Goal: Task Accomplishment & Management: Use online tool/utility

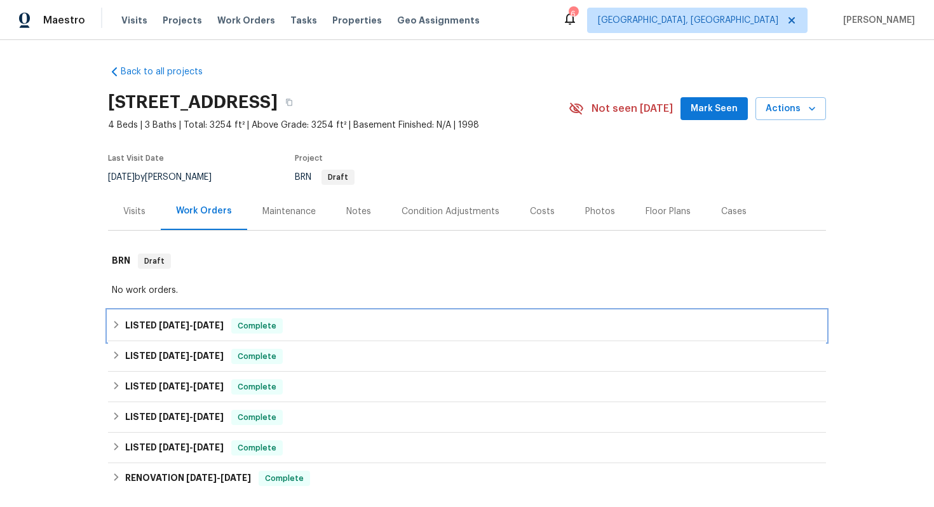
click at [433, 325] on div "LISTED [DATE] - [DATE] Complete" at bounding box center [467, 325] width 711 height 15
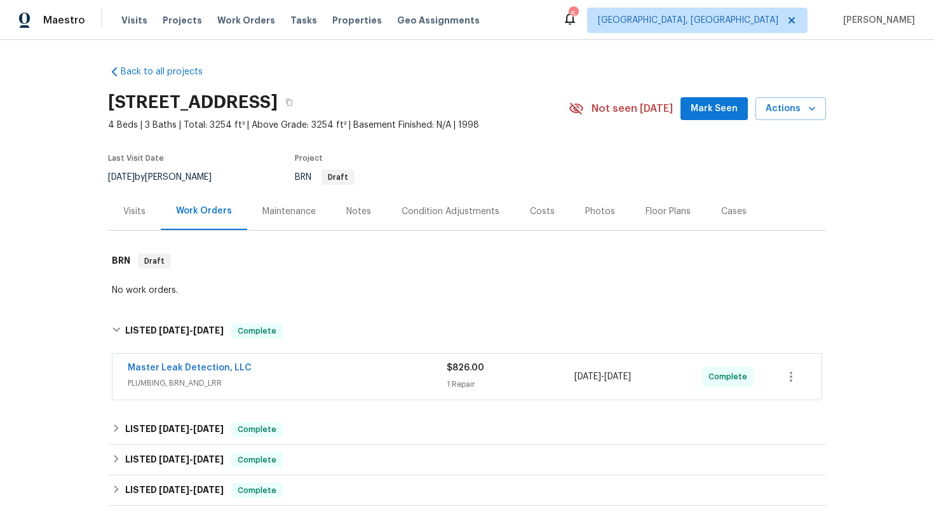
click at [347, 377] on span "PLUMBING, BRN_AND_LRR" at bounding box center [287, 383] width 319 height 13
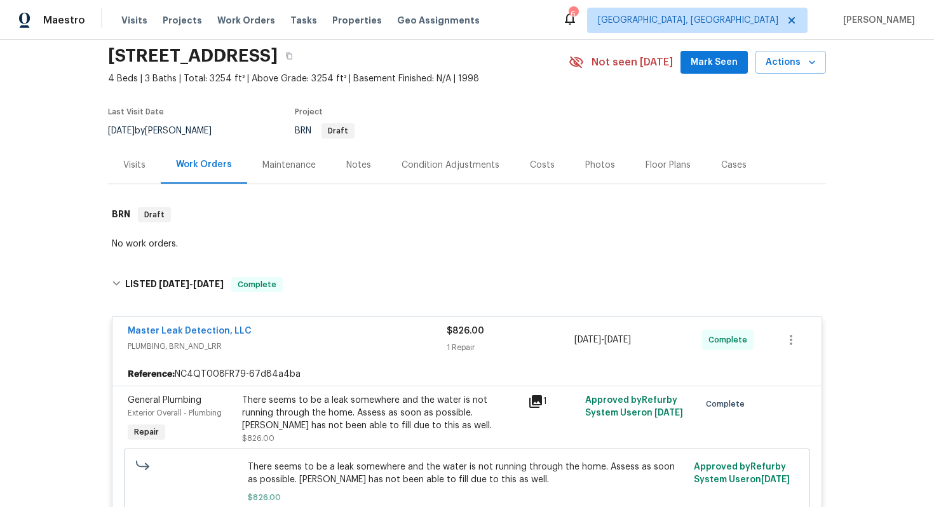
scroll to position [109, 0]
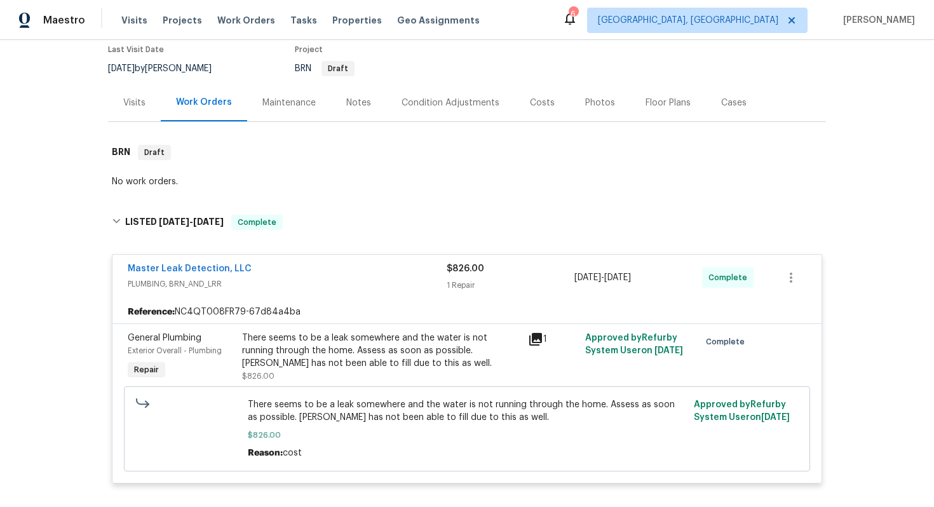
click at [350, 349] on div "There seems to be a leak somewhere and the water is not running through the hom…" at bounding box center [381, 351] width 278 height 38
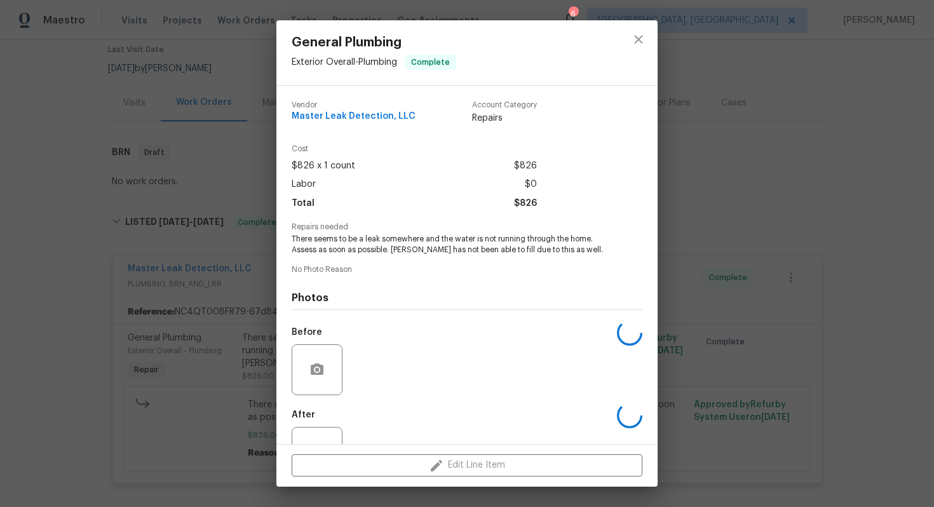
scroll to position [46, 0]
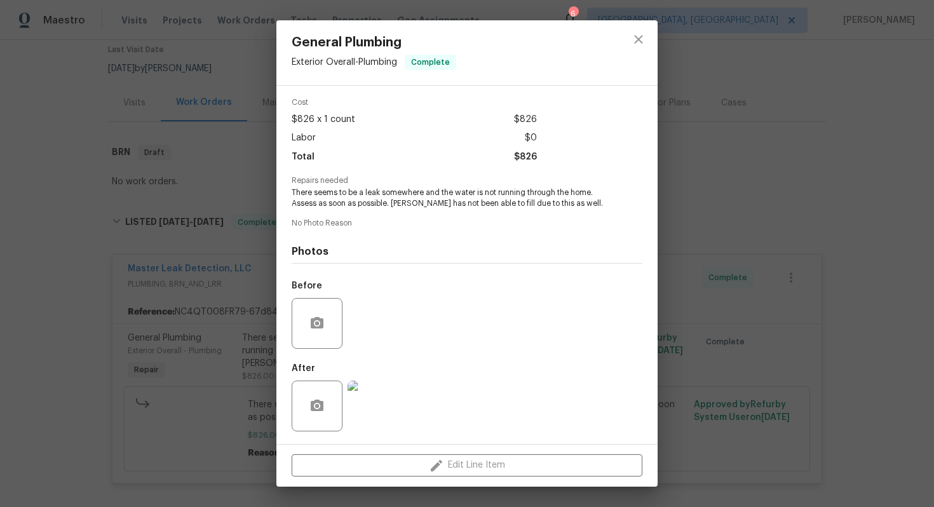
click at [698, 369] on div "General Plumbing Exterior Overall - Plumbing Complete Vendor Master Leak Detect…" at bounding box center [467, 253] width 934 height 507
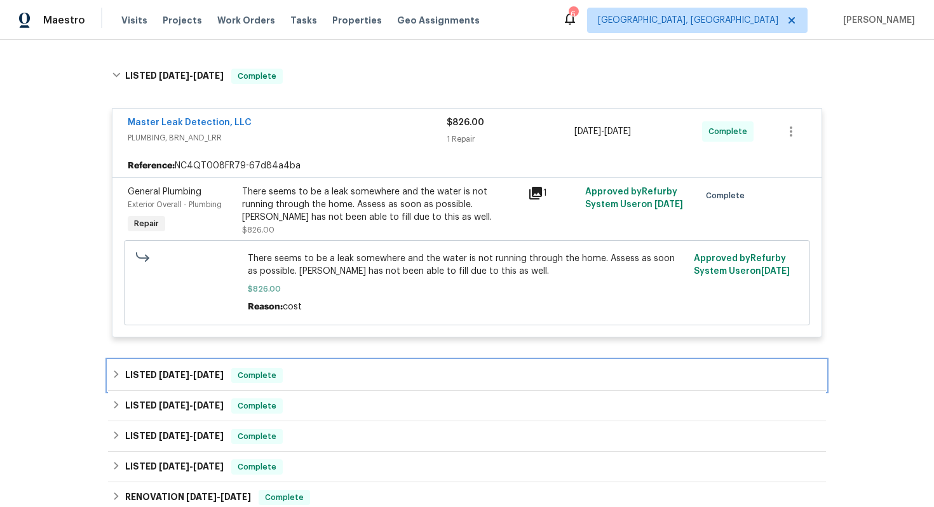
click at [360, 373] on div "LISTED [DATE] - [DATE] Complete" at bounding box center [467, 375] width 711 height 15
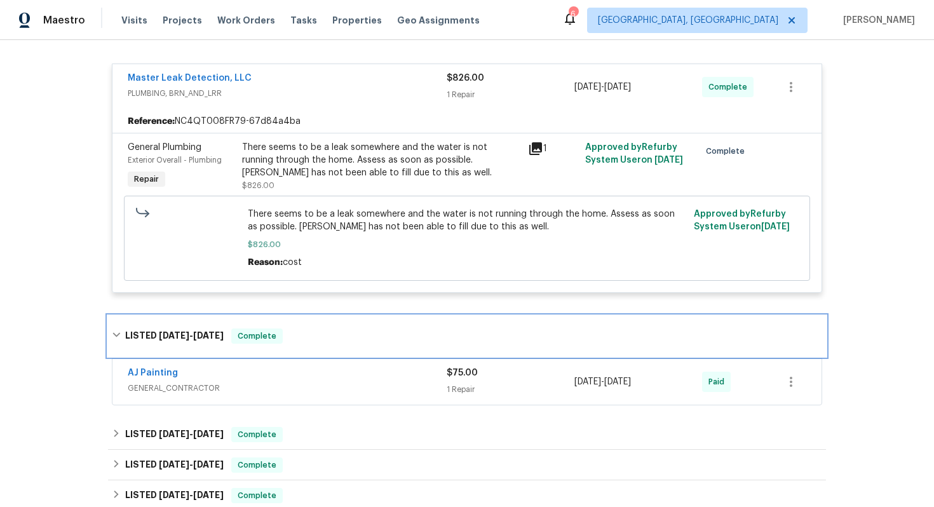
scroll to position [314, 0]
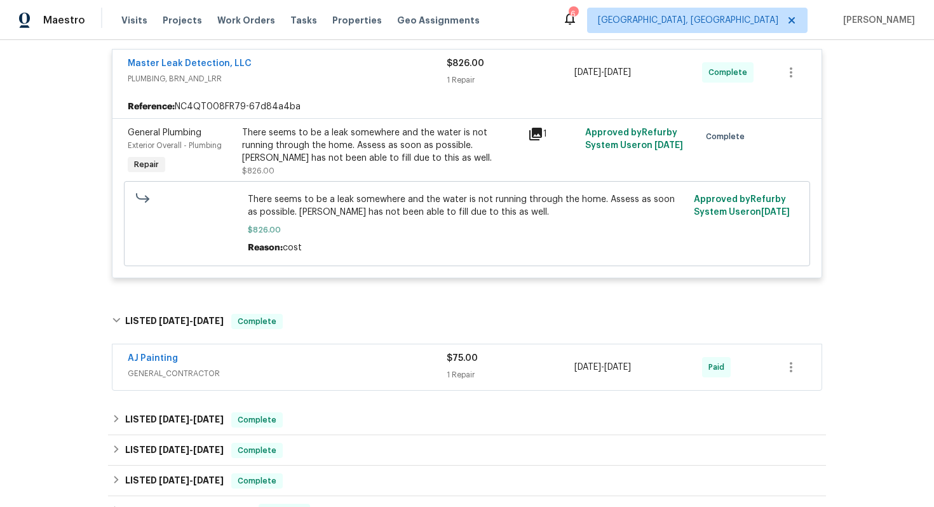
click at [285, 365] on div "AJ Painting" at bounding box center [287, 359] width 319 height 15
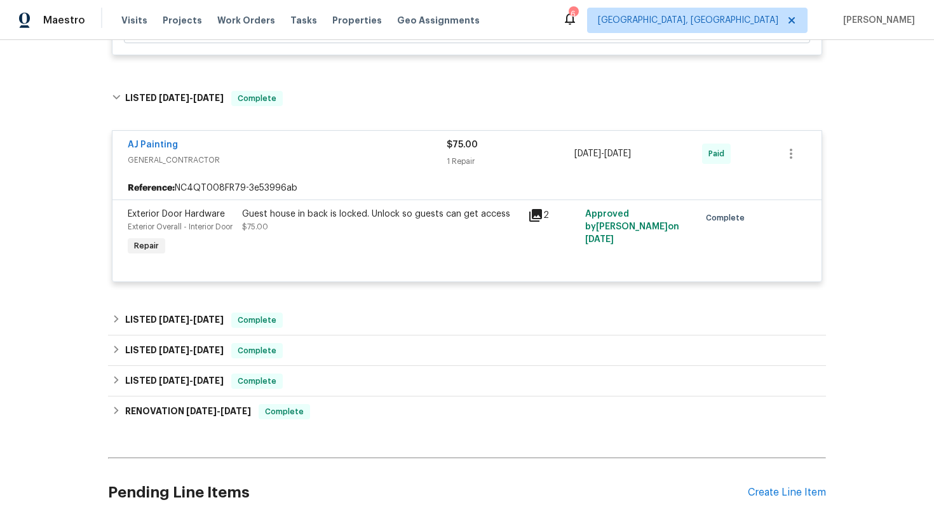
scroll to position [665, 0]
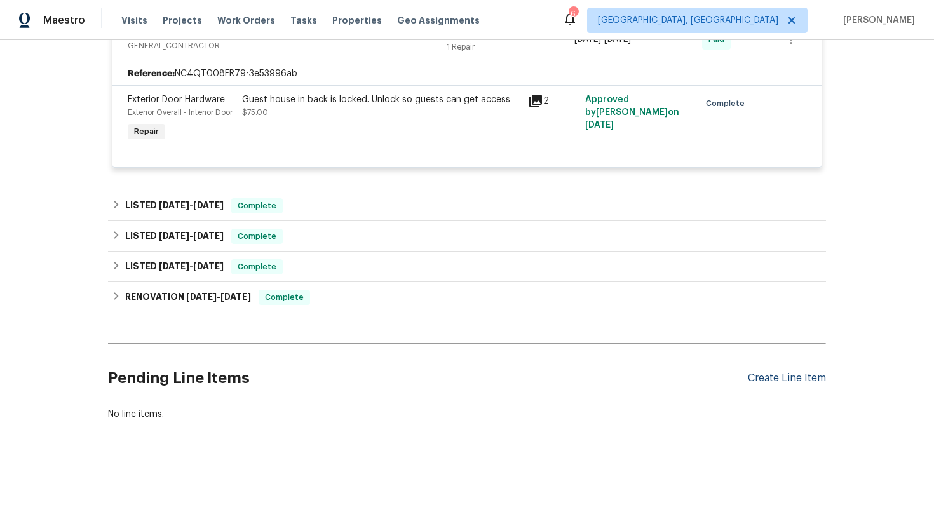
click at [786, 374] on div "Create Line Item" at bounding box center [787, 378] width 78 height 12
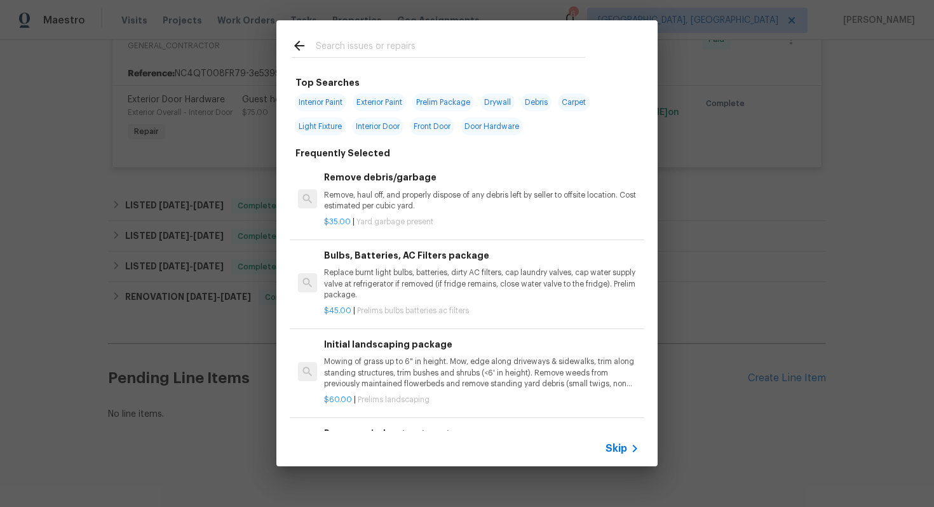
click at [615, 450] on span "Skip" at bounding box center [617, 448] width 22 height 13
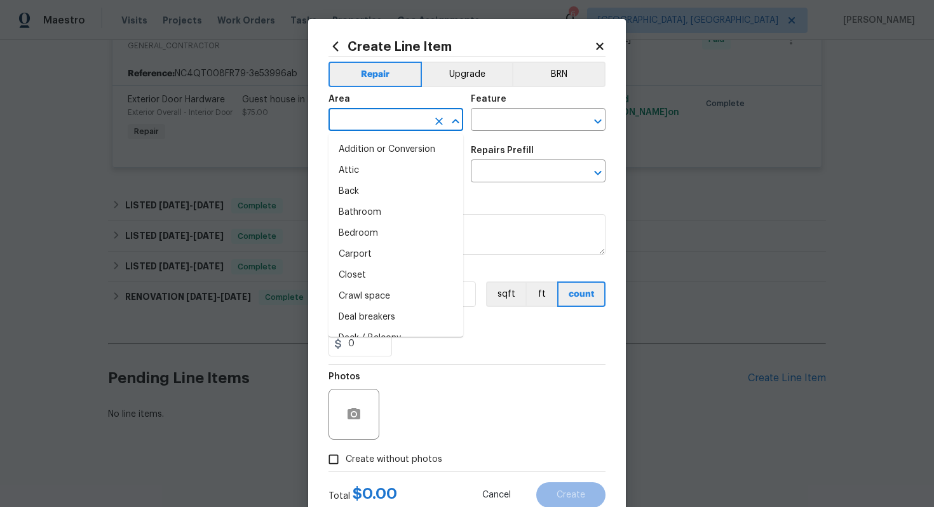
click at [348, 123] on input "text" at bounding box center [378, 121] width 99 height 20
type input "e"
type input "x"
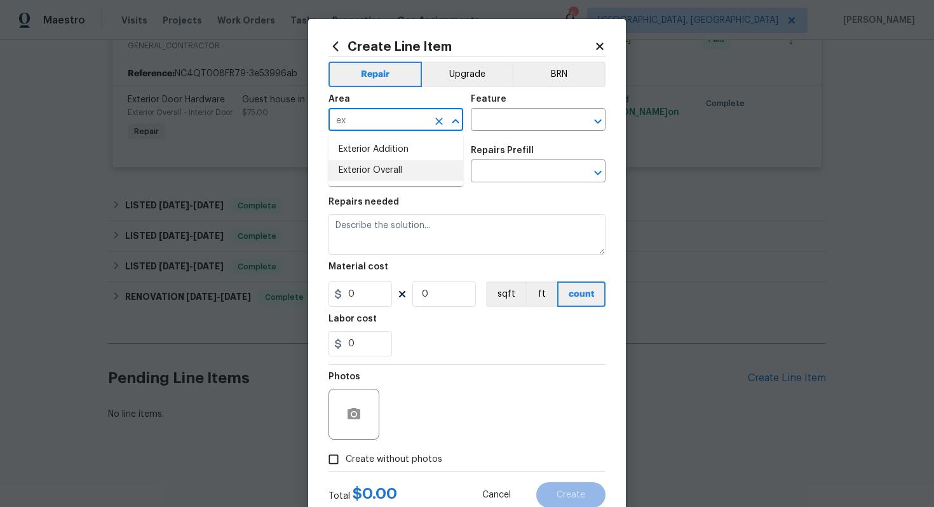
click at [346, 169] on li "Exterior Overall" at bounding box center [396, 170] width 135 height 21
type input "Exterior Overall"
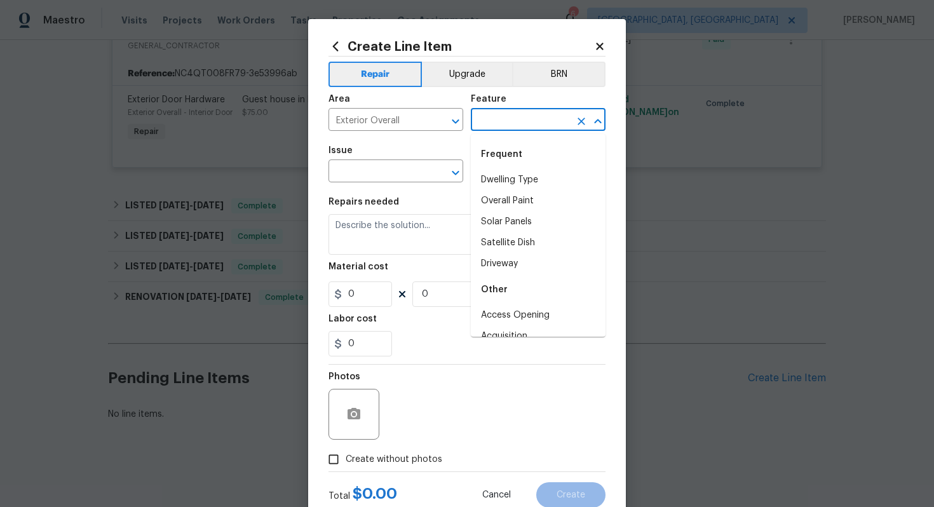
click at [505, 121] on input "text" at bounding box center [520, 121] width 99 height 20
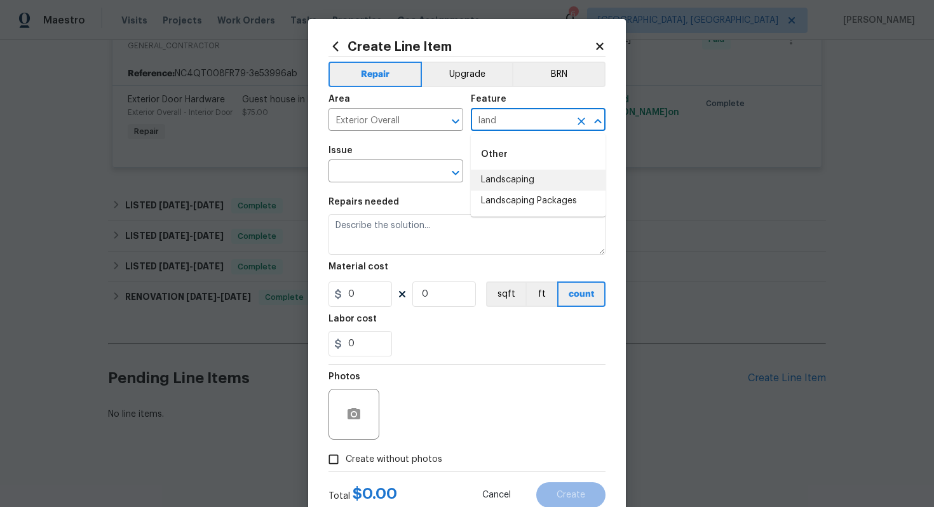
click at [509, 177] on li "Landscaping" at bounding box center [538, 180] width 135 height 21
type input "Landscaping"
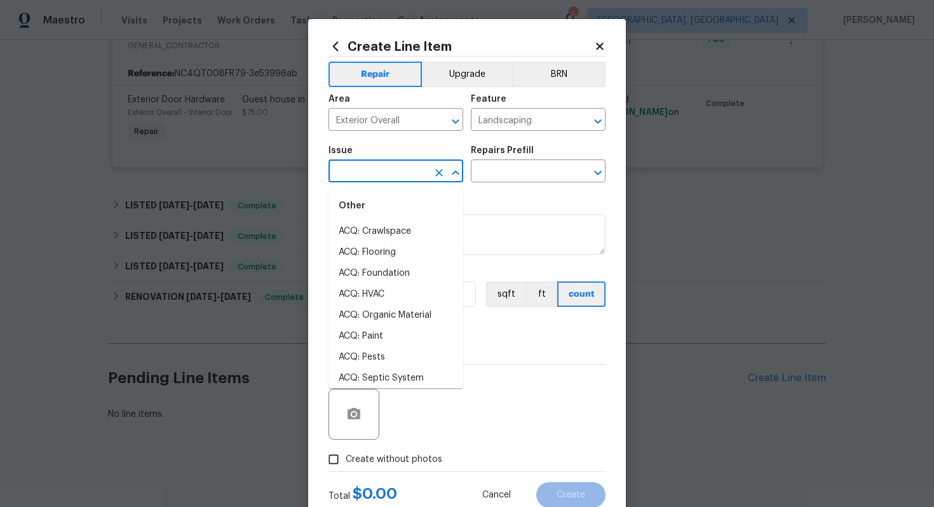
click at [396, 175] on input "text" at bounding box center [378, 173] width 99 height 20
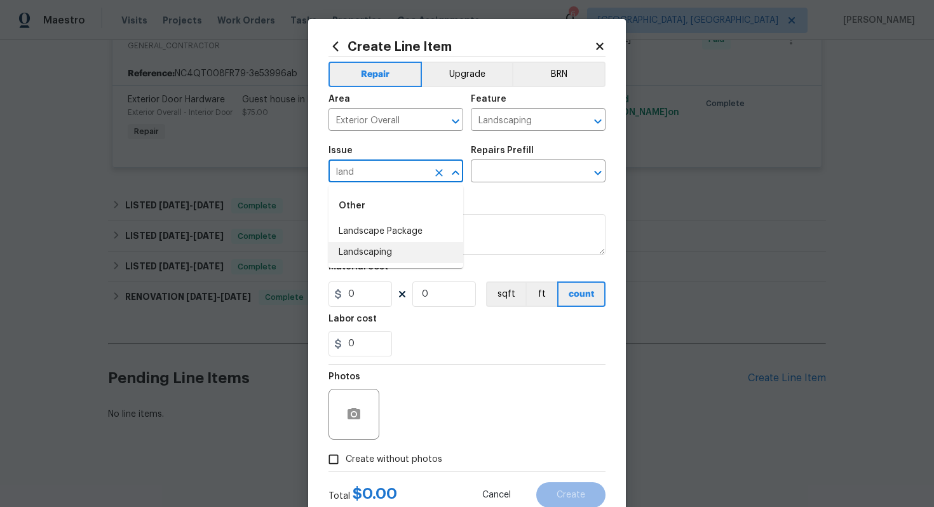
click at [395, 257] on li "Landscaping" at bounding box center [396, 252] width 135 height 21
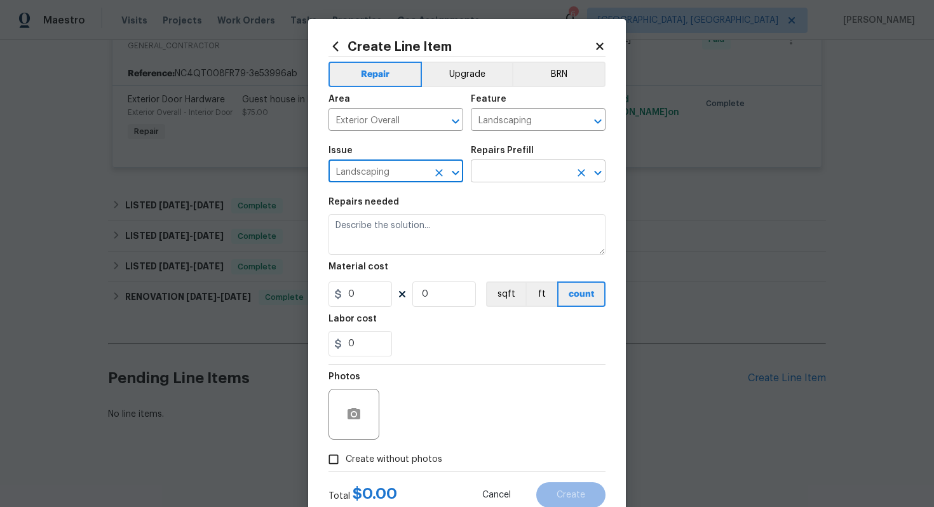
type input "Landscaping"
click at [491, 169] on input "text" at bounding box center [520, 173] width 99 height 20
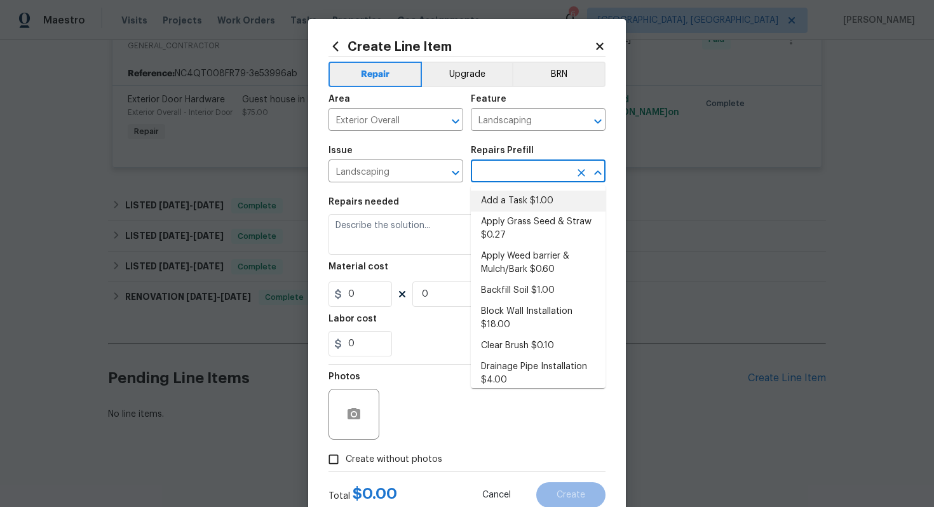
click at [494, 200] on li "Add a Task $1.00" at bounding box center [538, 201] width 135 height 21
type input "Add a Task $1.00"
type textarea "HPM to detail"
type input "1"
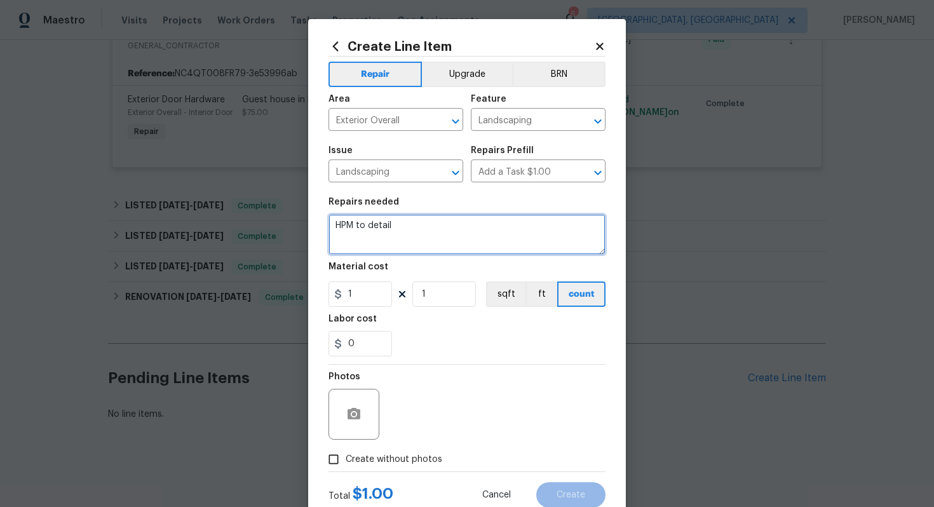
drag, startPoint x: 459, startPoint y: 236, endPoint x: 158, endPoint y: 170, distance: 307.8
click at [163, 174] on div "Create Line Item Repair Upgrade BRN Area Exterior Overall ​ Feature Landscaping…" at bounding box center [467, 253] width 934 height 507
type textarea "HOAq violation: Mow the lawn. Please mow the lawn, remove weed and update after…"
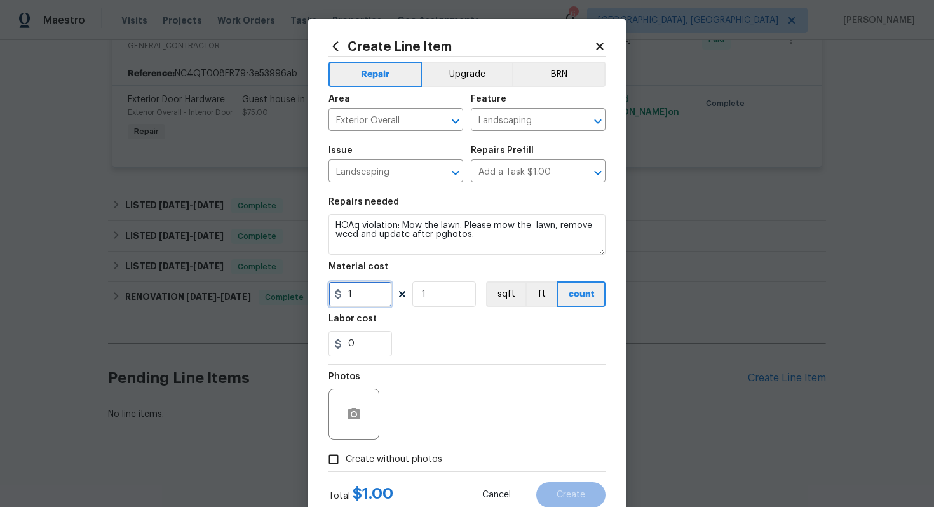
click at [364, 298] on input "1" at bounding box center [361, 294] width 64 height 25
type input "25"
click at [336, 453] on input "Create without photos" at bounding box center [334, 459] width 24 height 24
checkbox input "true"
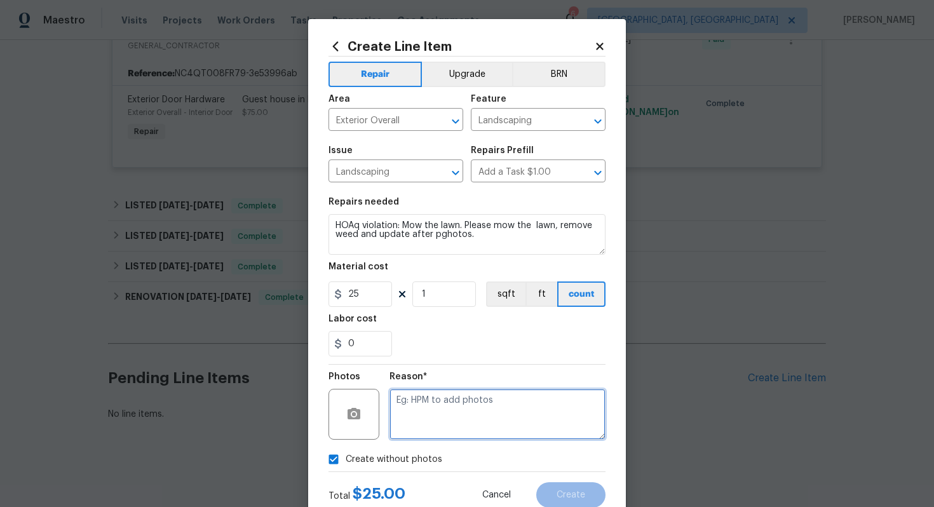
click at [483, 399] on textarea at bounding box center [498, 414] width 216 height 51
type textarea "No photos."
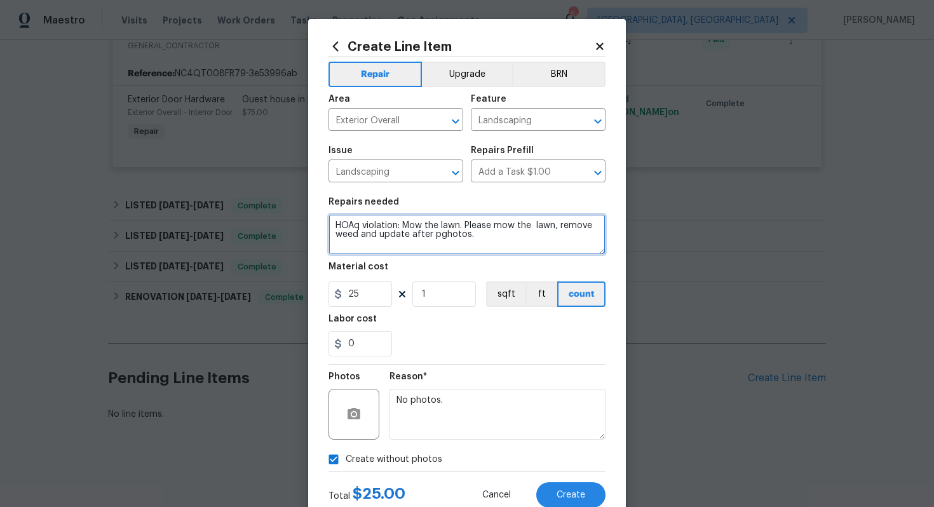
click at [410, 234] on textarea "HOAq violation: Mow the lawn. Please mow the lawn, remove weed and update after…" at bounding box center [467, 234] width 277 height 41
click at [358, 225] on textarea "HOAq violation: Mow the lawn. Please mow the lawn, remove weed and update befor…" at bounding box center [467, 234] width 277 height 41
drag, startPoint x: 461, startPoint y: 225, endPoint x: 536, endPoint y: 236, distance: 75.1
click at [536, 238] on textarea "HOA violation: Mow the lawn. Please mow the lawn, remove weed and update before…" at bounding box center [467, 234] width 277 height 41
paste textarea "Please mow the lawn, remove the weeds, and provide before-and-after photos."
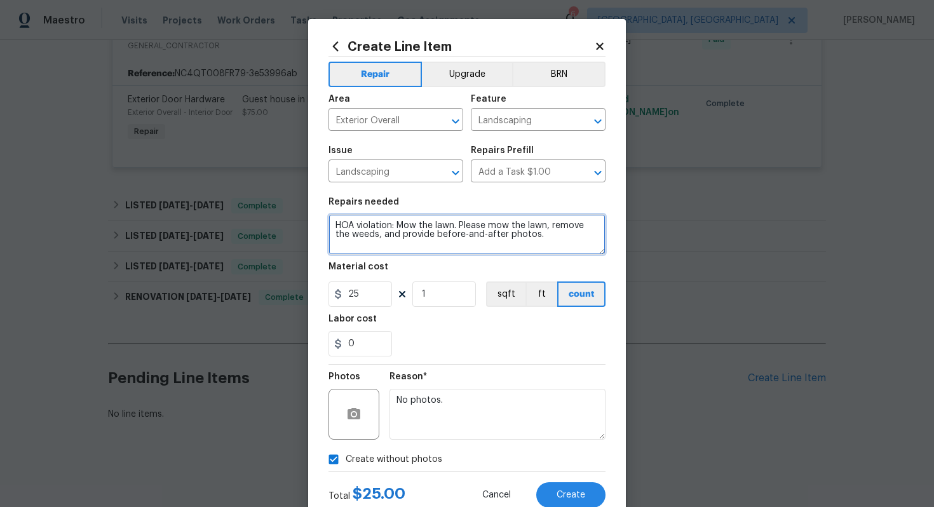
type textarea "HOA violation: Mow the lawn. Please mow the lawn, remove the weeds, and provide…"
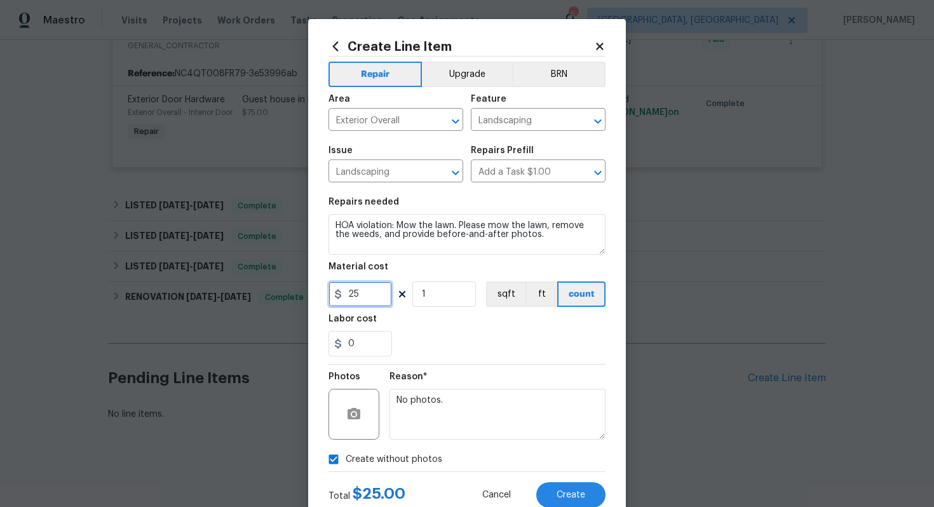
click at [367, 294] on input "25" at bounding box center [361, 294] width 64 height 25
type input "75"
click at [591, 505] on button "Create" at bounding box center [570, 494] width 69 height 25
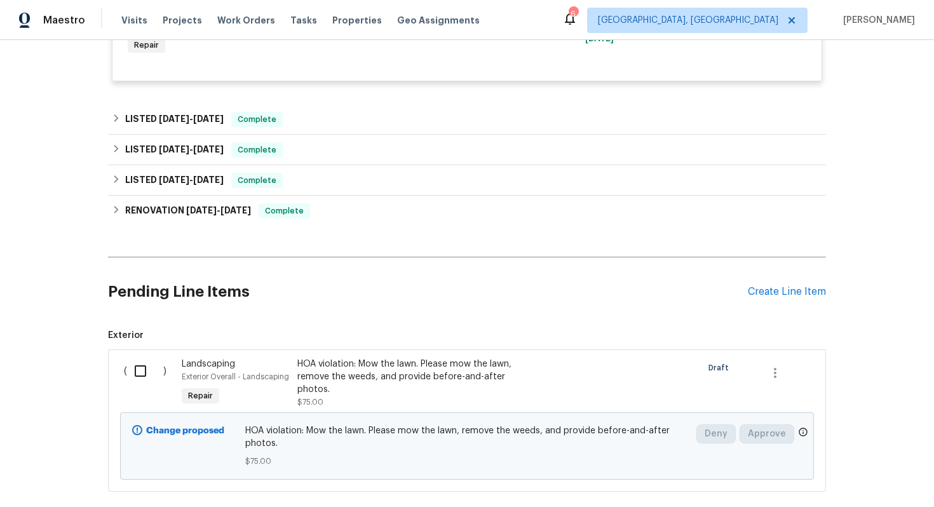
scroll to position [799, 0]
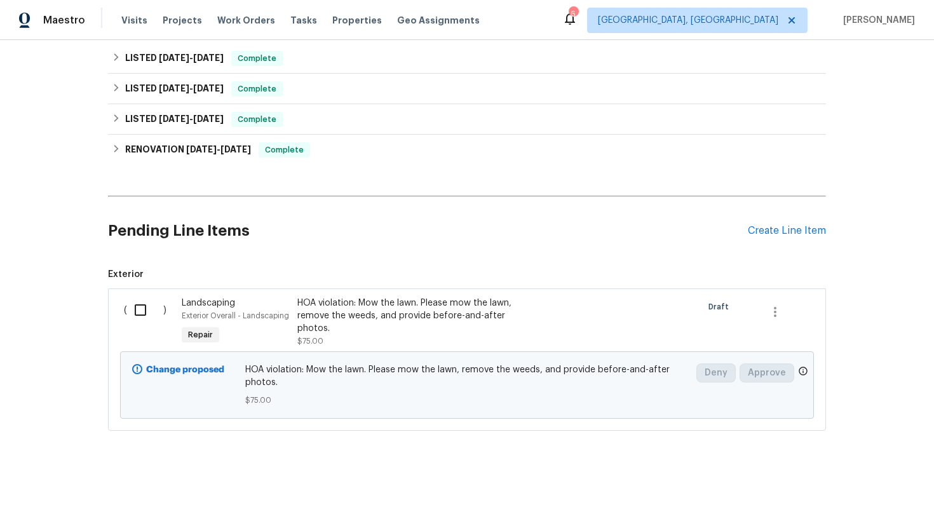
click at [149, 318] on input "checkbox" at bounding box center [145, 310] width 36 height 27
checkbox input "true"
click at [869, 489] on div "Cancel (1) Item Create Work Order" at bounding box center [467, 475] width 934 height 65
click at [869, 478] on span "Create Work Order" at bounding box center [861, 476] width 85 height 16
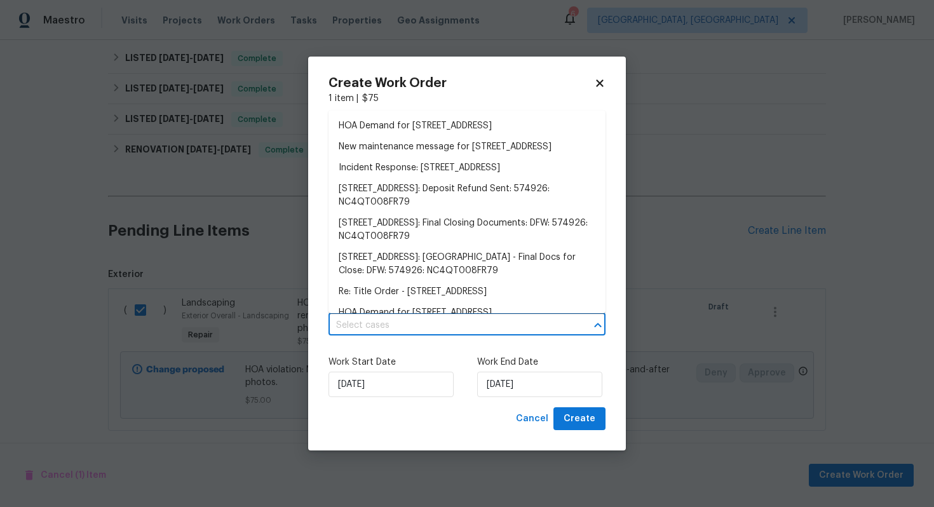
click at [424, 315] on body "Maestro Visits Projects Work Orders Tasks Properties Geo Assignments 6 [GEOGRAP…" at bounding box center [467, 253] width 934 height 507
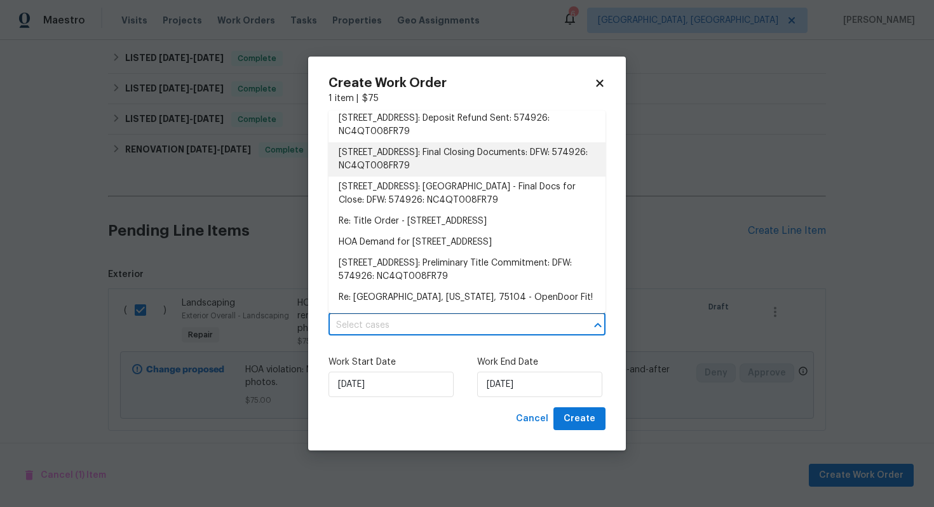
scroll to position [0, 0]
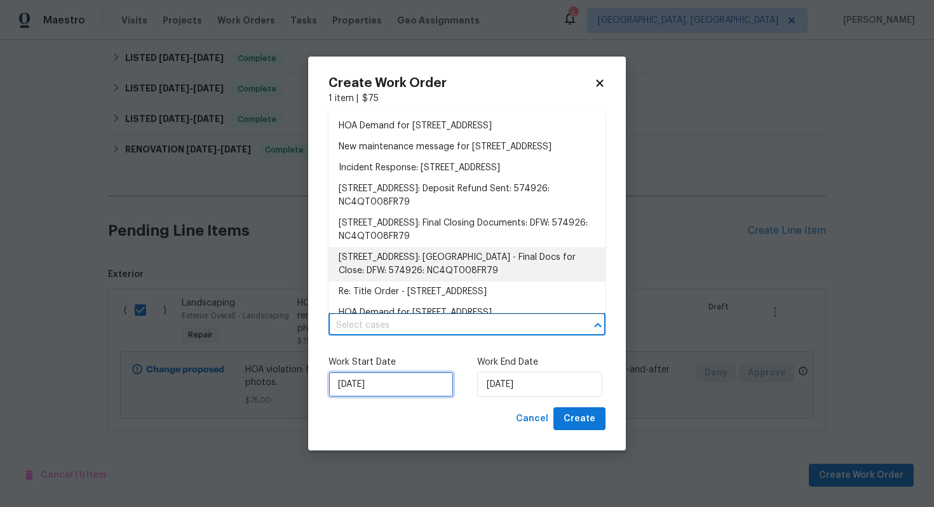
click at [398, 392] on input "[DATE]" at bounding box center [391, 384] width 125 height 25
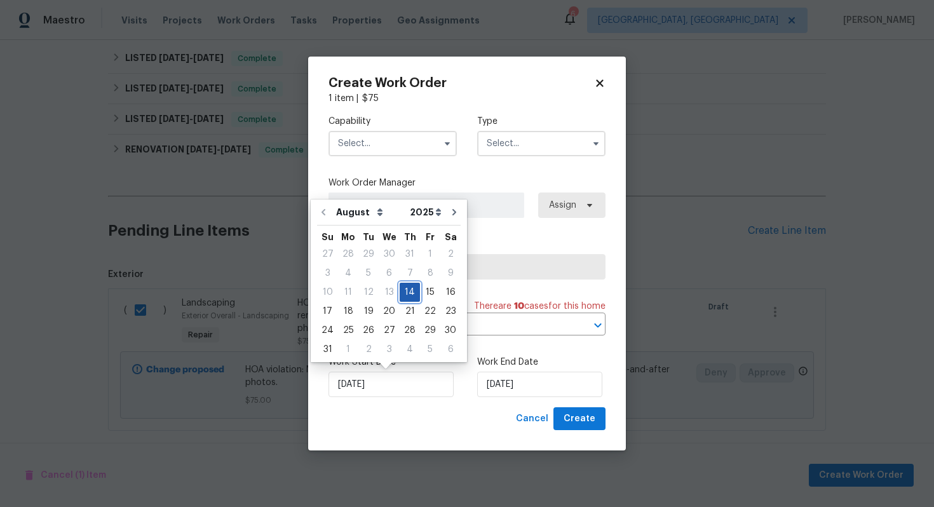
click at [410, 295] on div "14" at bounding box center [410, 292] width 20 height 18
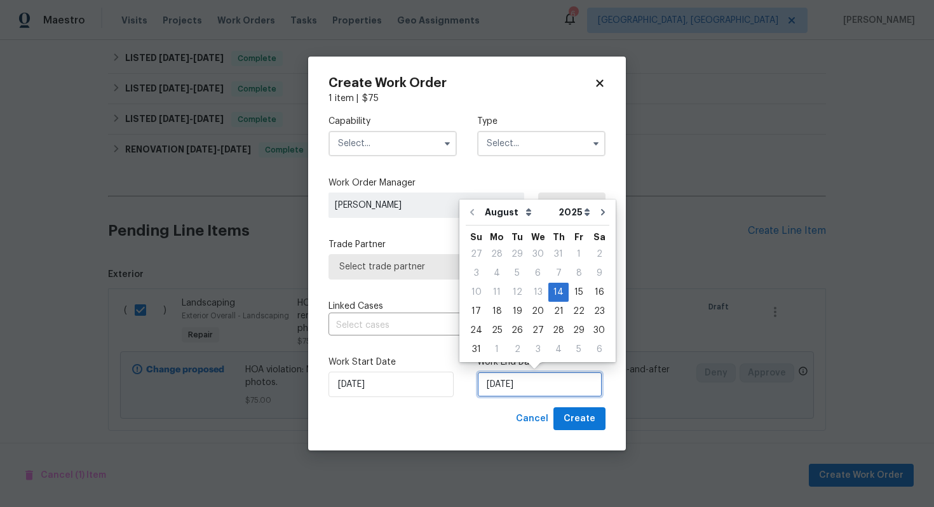
click at [538, 385] on input "[DATE]" at bounding box center [539, 384] width 125 height 25
click at [496, 315] on div "18" at bounding box center [497, 312] width 20 height 18
type input "[DATE]"
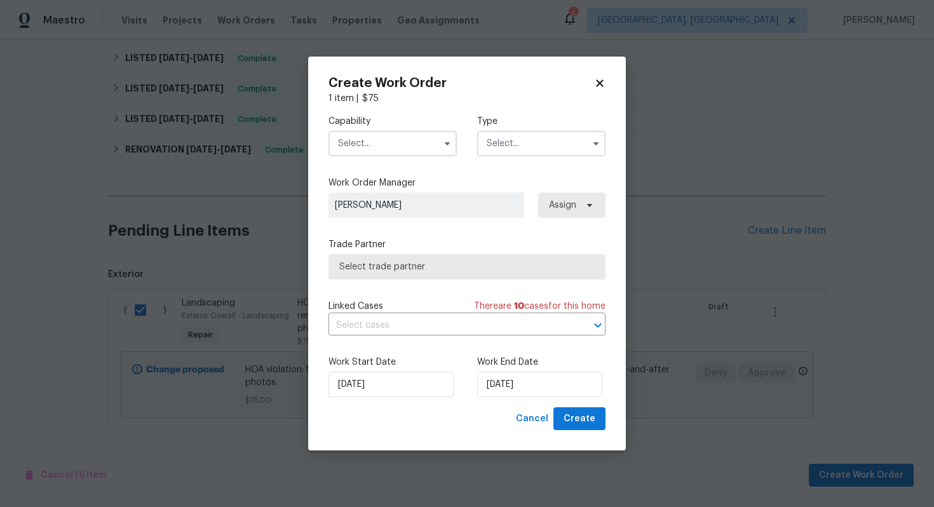
click at [404, 148] on input "text" at bounding box center [393, 143] width 128 height 25
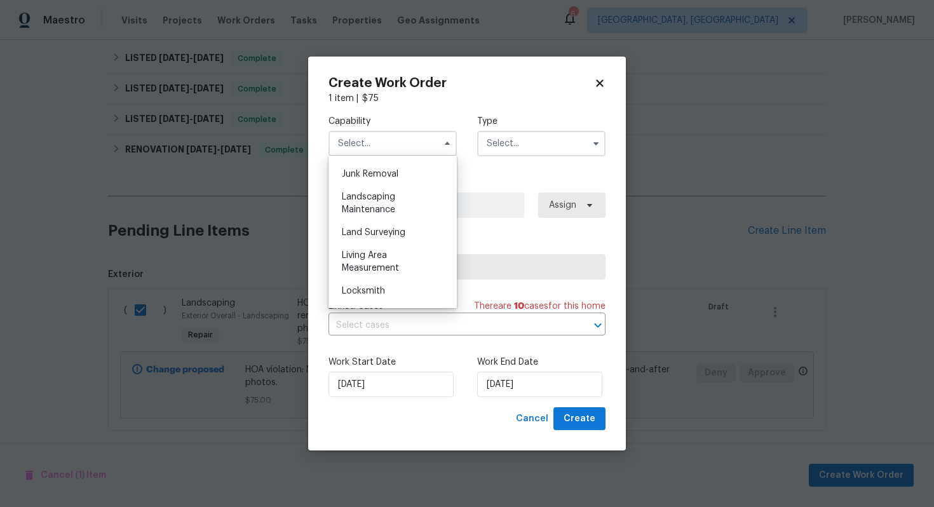
scroll to position [812, 0]
click at [383, 260] on div "Living Area Measurement" at bounding box center [393, 260] width 122 height 36
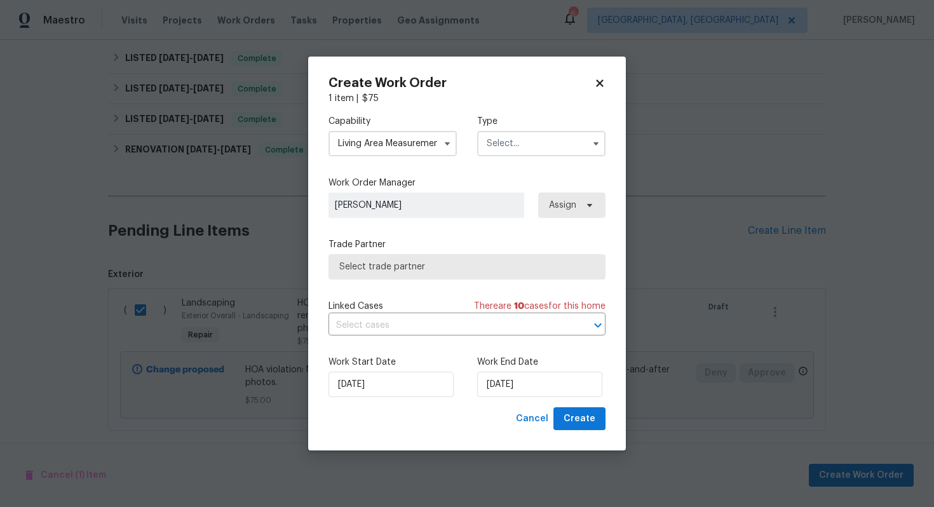
click at [409, 137] on input "Living Area Measurement" at bounding box center [393, 143] width 128 height 25
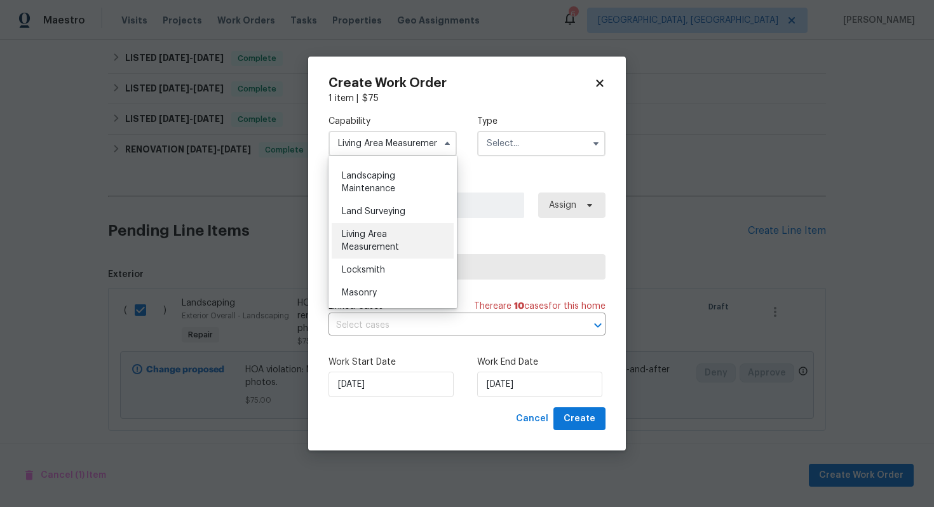
scroll to position [832, 0]
click at [397, 193] on div "Landscaping Maintenance" at bounding box center [393, 181] width 122 height 36
type input "Landscaping Maintenance"
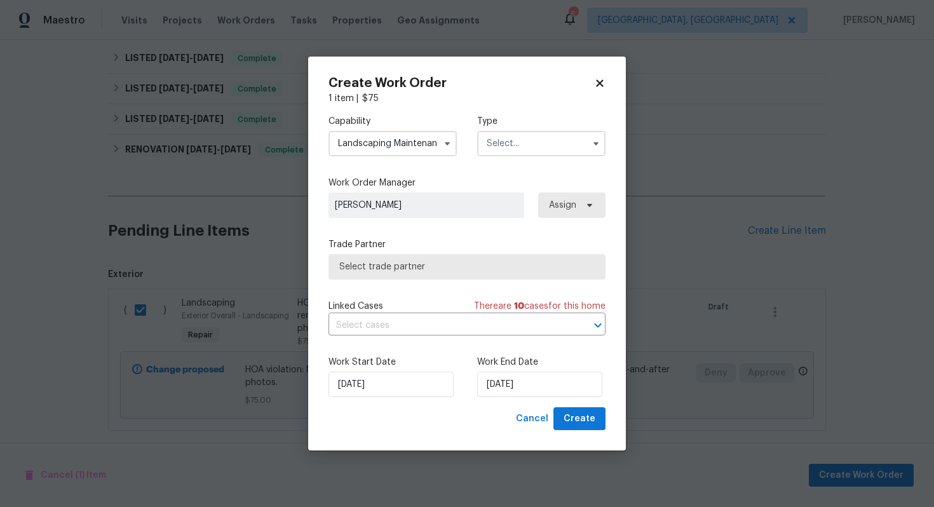
click at [494, 153] on input "text" at bounding box center [541, 143] width 128 height 25
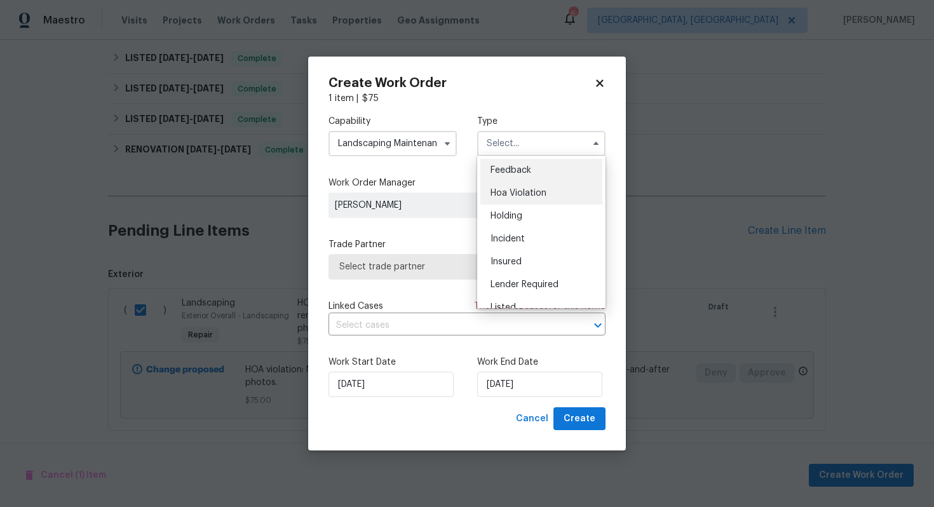
click at [493, 194] on span "Hoa Violation" at bounding box center [519, 193] width 56 height 9
type input "Hoa Violation"
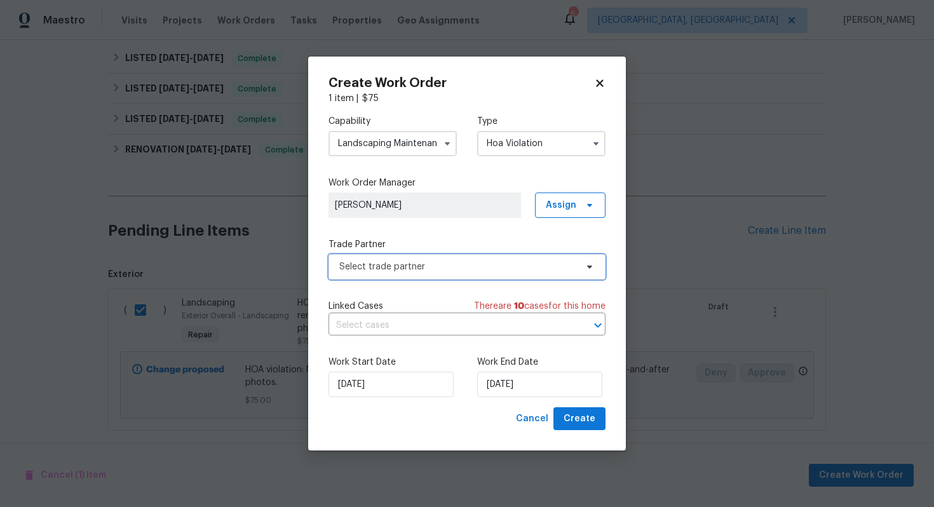
click at [425, 262] on span "Select trade partner" at bounding box center [457, 267] width 237 height 13
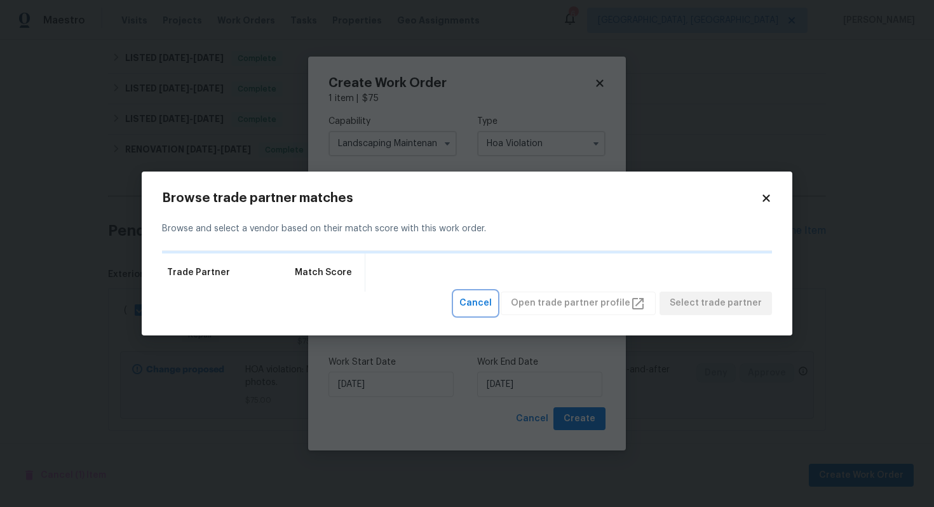
click at [492, 301] on span "Cancel" at bounding box center [476, 304] width 32 height 16
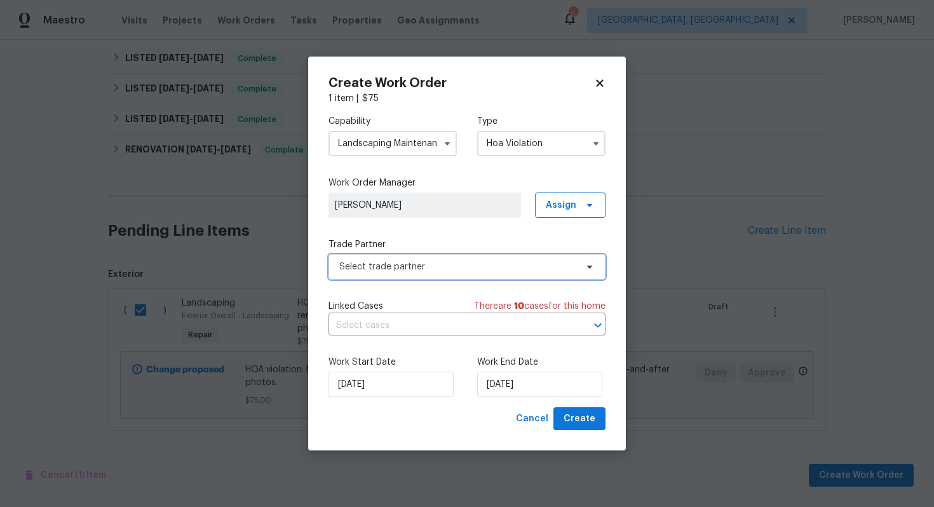
click at [431, 274] on span "Select trade partner" at bounding box center [467, 266] width 277 height 25
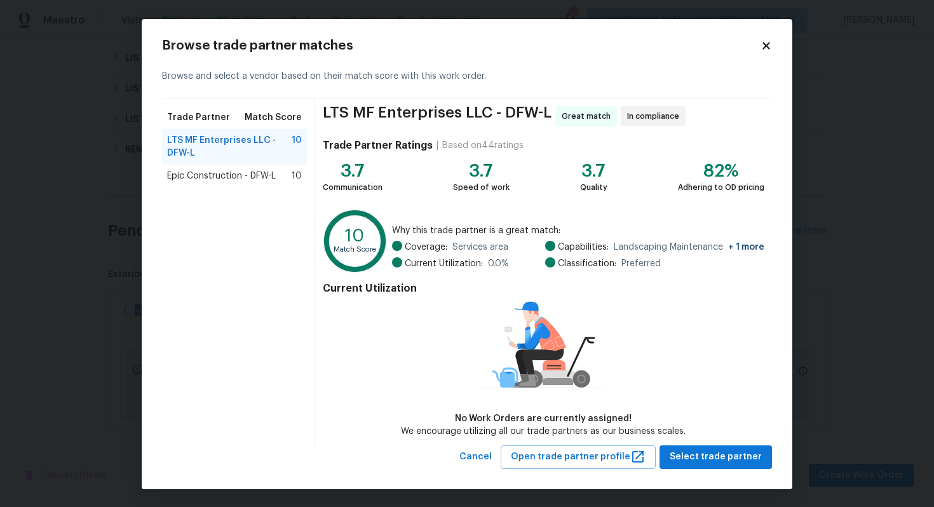
click at [274, 186] on div "Epic Construction - DFW-L 10" at bounding box center [234, 176] width 145 height 23
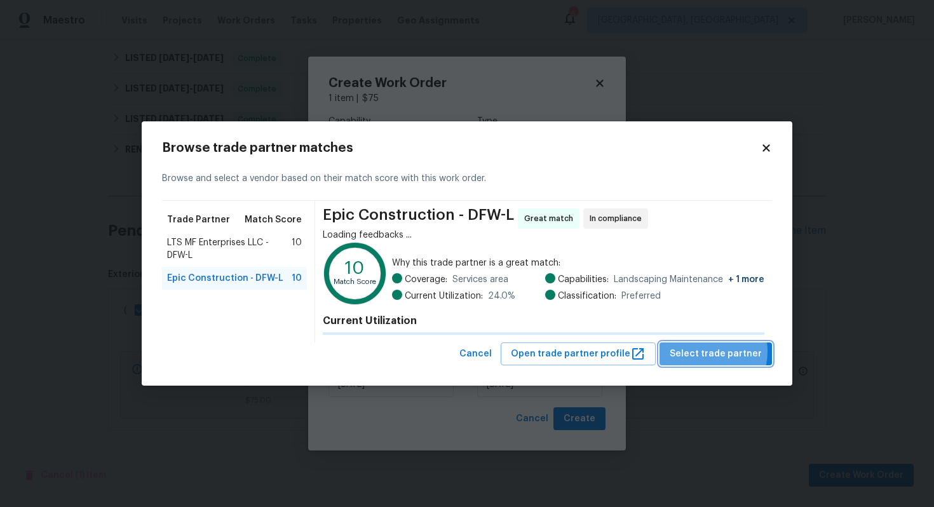
click at [707, 351] on span "Select trade partner" at bounding box center [716, 354] width 92 height 16
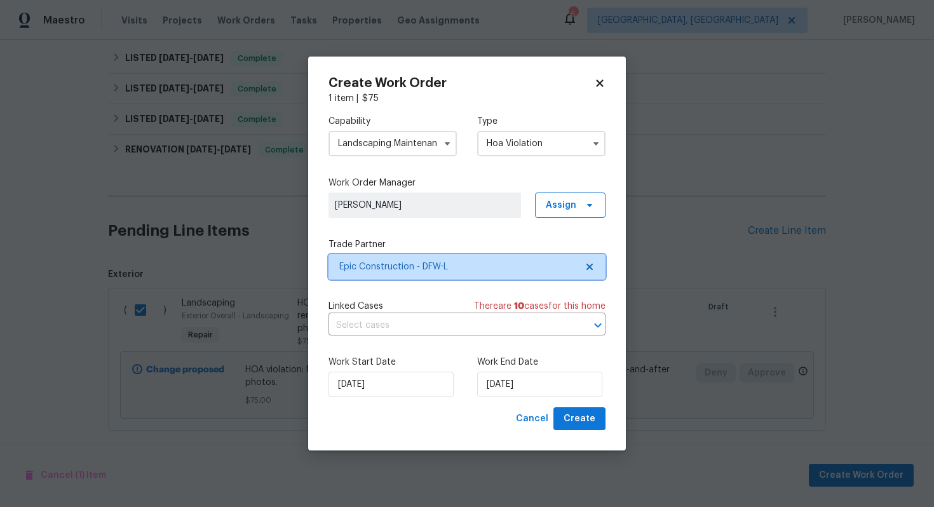
scroll to position [0, 0]
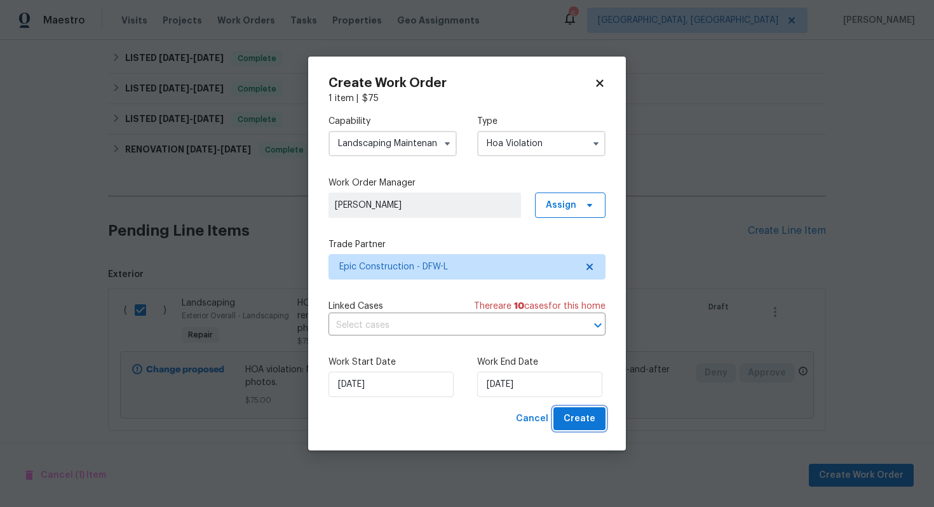
click at [591, 422] on span "Create" at bounding box center [580, 419] width 32 height 16
checkbox input "false"
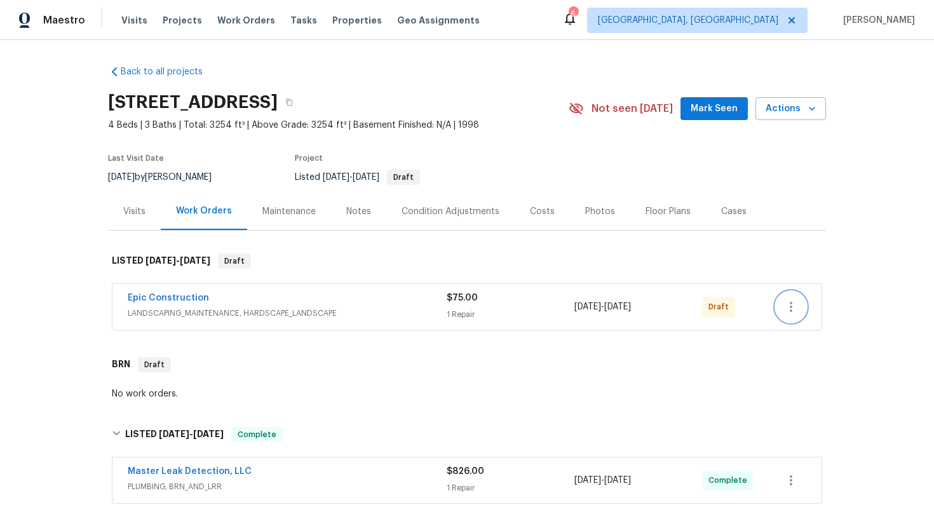
click at [793, 301] on icon "button" at bounding box center [791, 306] width 15 height 15
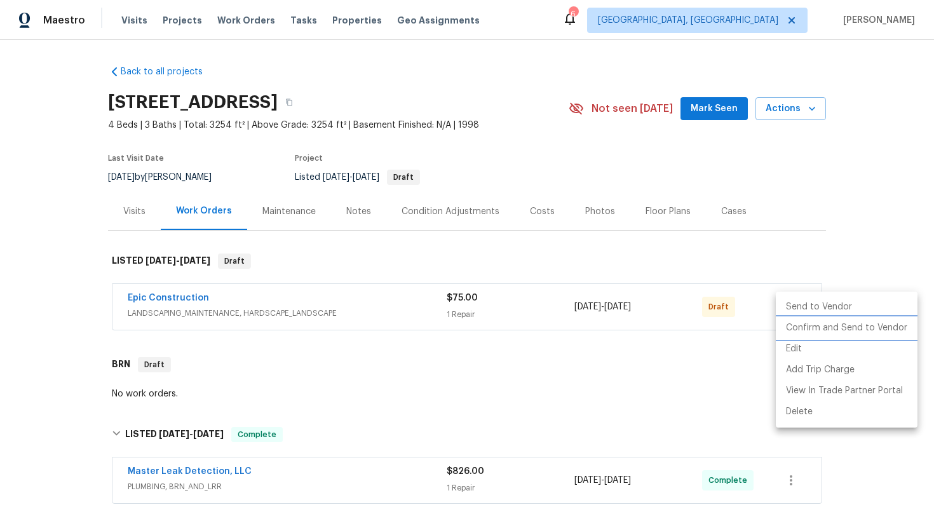
click at [791, 327] on li "Confirm and Send to Vendor" at bounding box center [847, 328] width 142 height 21
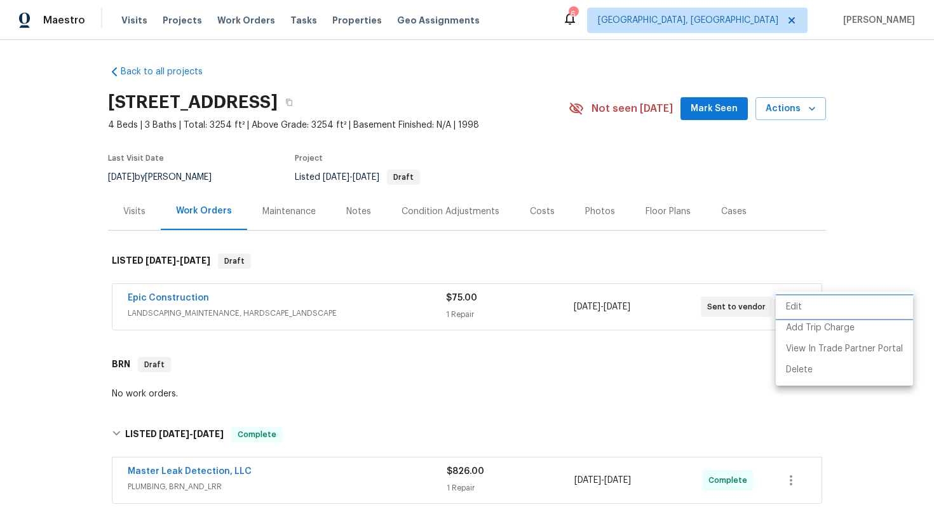
drag, startPoint x: 235, startPoint y: 298, endPoint x: 104, endPoint y: 293, distance: 131.7
click at [104, 293] on div at bounding box center [467, 253] width 934 height 507
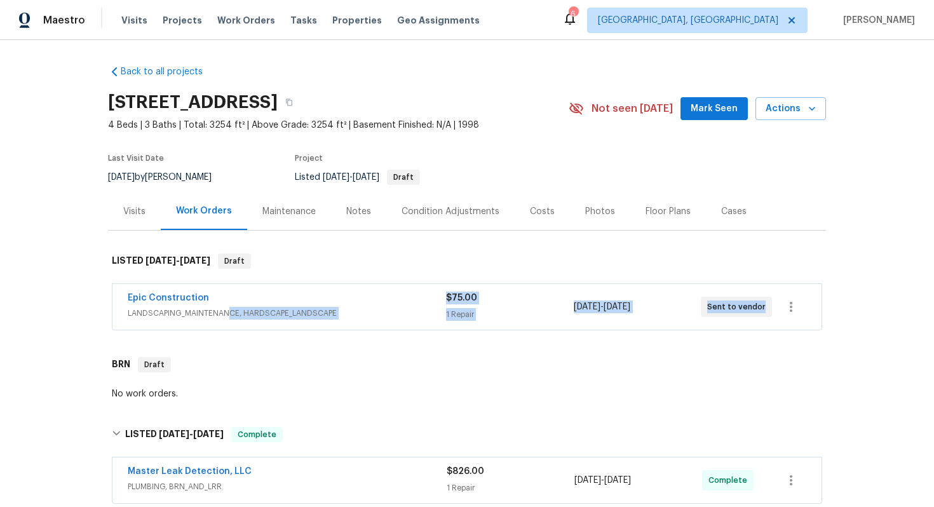
drag, startPoint x: 229, startPoint y: 308, endPoint x: 196, endPoint y: 360, distance: 60.8
click at [196, 360] on div "Back to all projects [STREET_ADDRESS] 4 Beds | 3 Baths | Total: 3254 ft² | Abov…" at bounding box center [467, 421] width 718 height 733
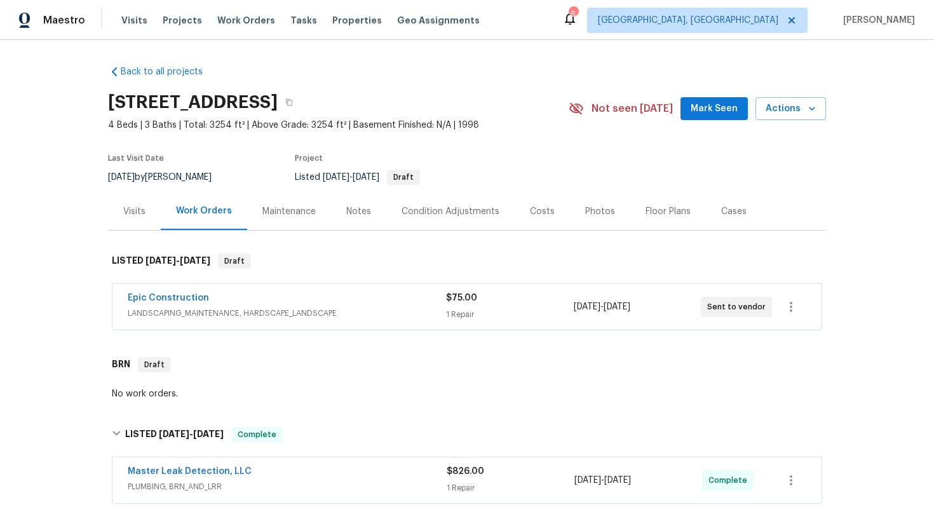
click at [217, 306] on div "Epic Construction" at bounding box center [287, 299] width 318 height 15
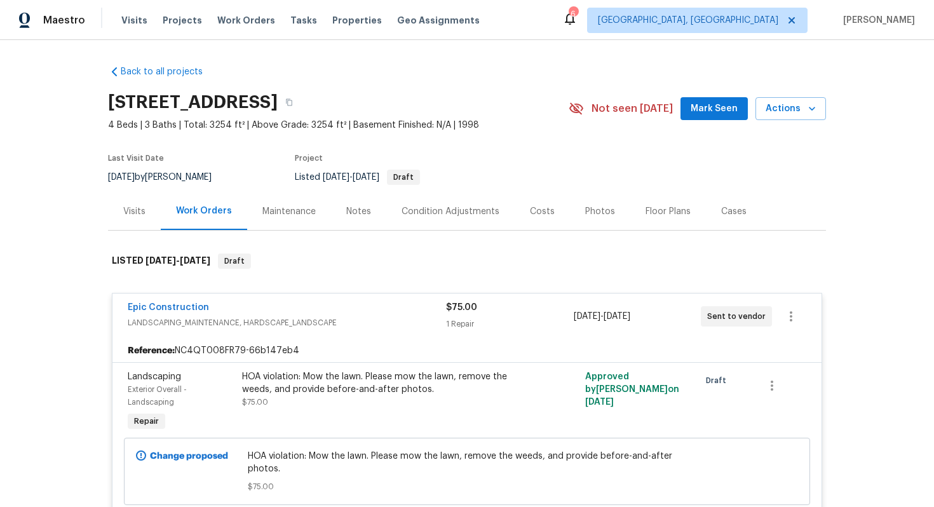
drag, startPoint x: 228, startPoint y: 301, endPoint x: 125, endPoint y: 299, distance: 103.0
click at [125, 299] on div "Epic Construction LANDSCAPING_MAINTENANCE, HARDSCAPE_LANDSCAPE $75.00 1 Repair …" at bounding box center [466, 317] width 709 height 46
copy link "Epic Construction"
drag, startPoint x: 226, startPoint y: 308, endPoint x: 119, endPoint y: 289, distance: 108.5
click at [118, 289] on div "Epic Construction LANDSCAPING_MAINTENANCE, HARDSCAPE_LANDSCAPE $75.00 1 Repair …" at bounding box center [467, 405] width 711 height 242
